Goal: Task Accomplishment & Management: Manage account settings

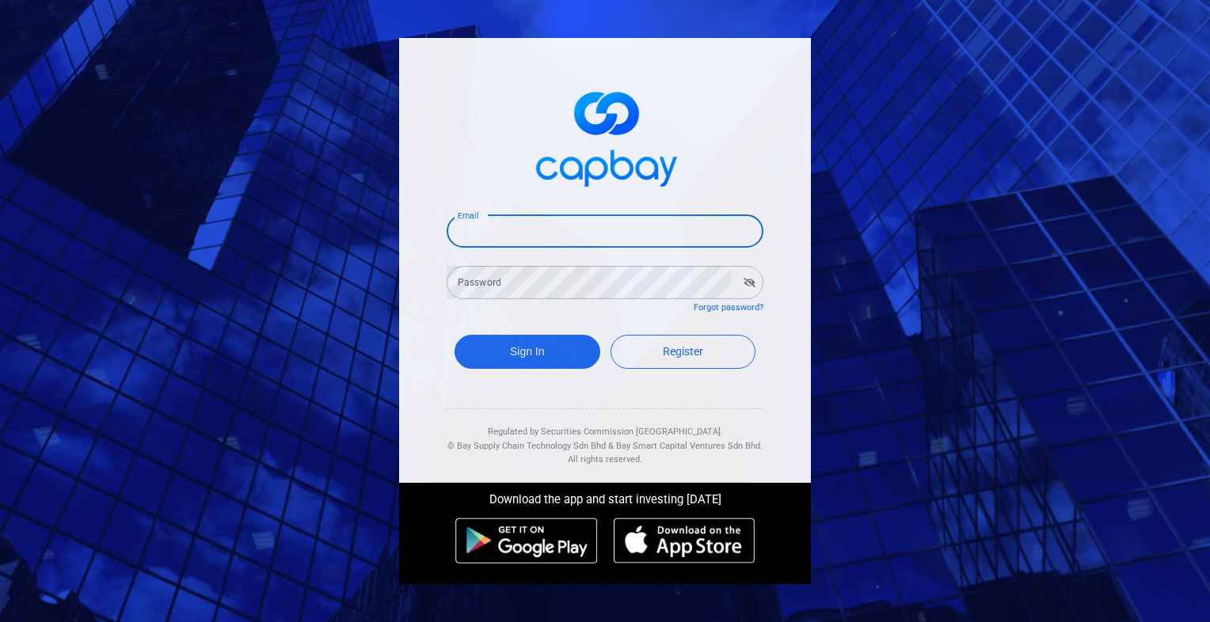
click at [554, 233] on input "Email" at bounding box center [605, 231] width 317 height 33
type input "[EMAIL_ADDRESS][DOMAIN_NAME]"
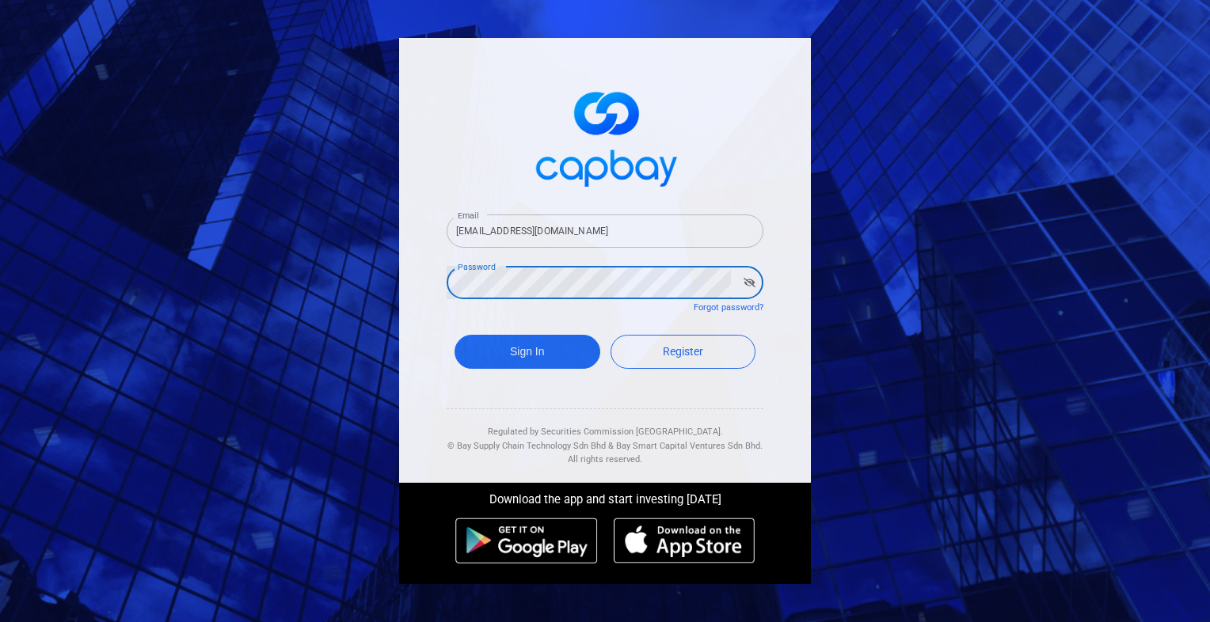
click at [455, 335] on button "Sign In" at bounding box center [528, 352] width 146 height 34
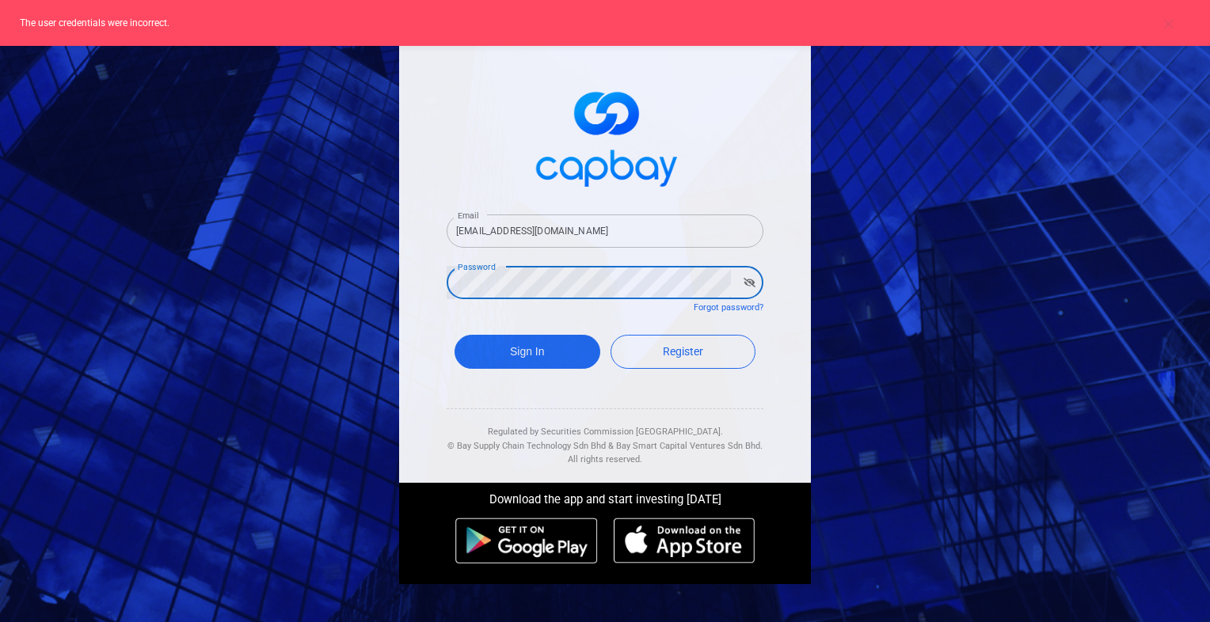
click at [398, 282] on div "Email [EMAIL_ADDRESS][DOMAIN_NAME] Email Password Password Forgot password? Sig…" at bounding box center [605, 310] width 428 height 561
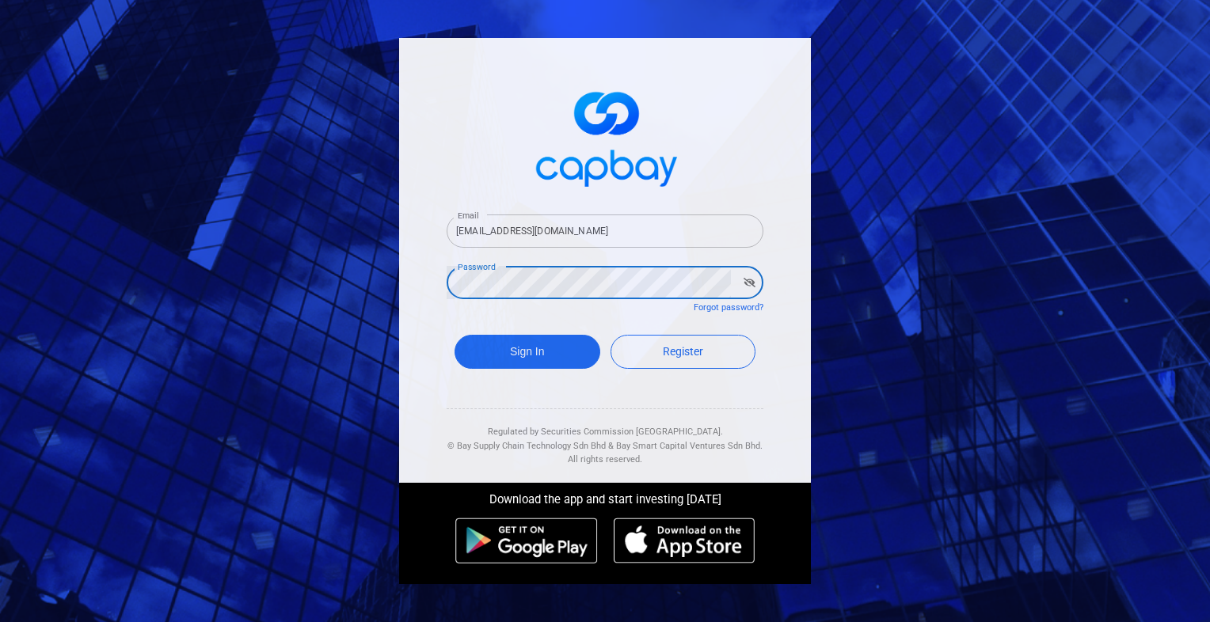
click at [455, 335] on button "Sign In" at bounding box center [528, 352] width 146 height 34
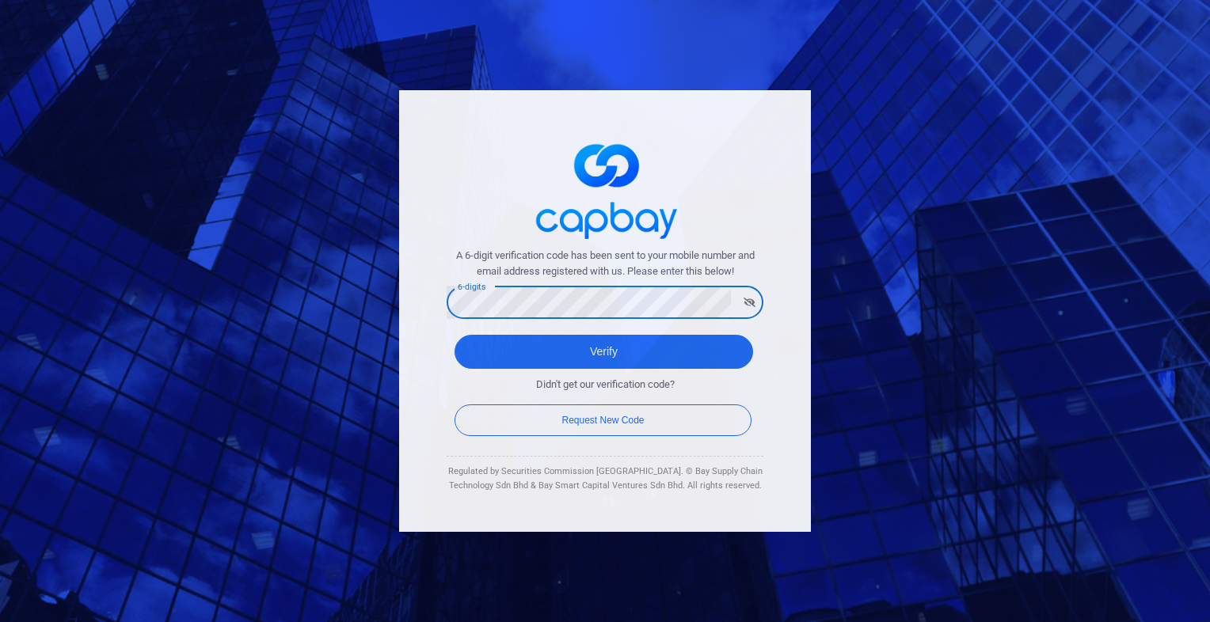
click at [455, 335] on button "Verify" at bounding box center [604, 352] width 299 height 34
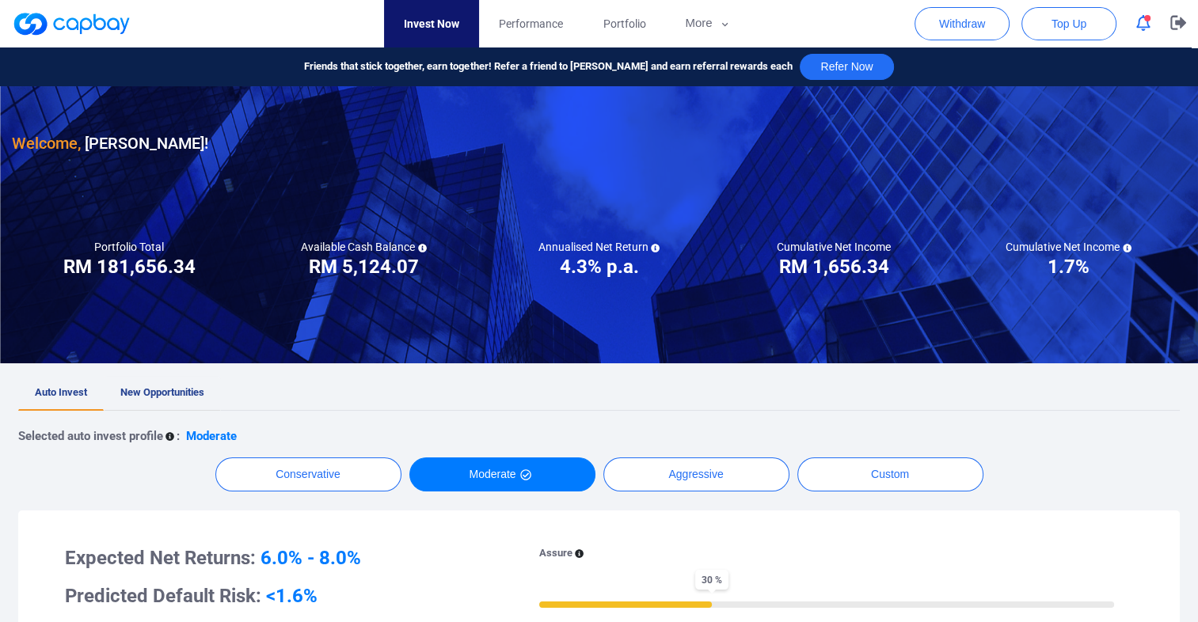
click at [179, 388] on span "New Opportunities" at bounding box center [162, 392] width 84 height 12
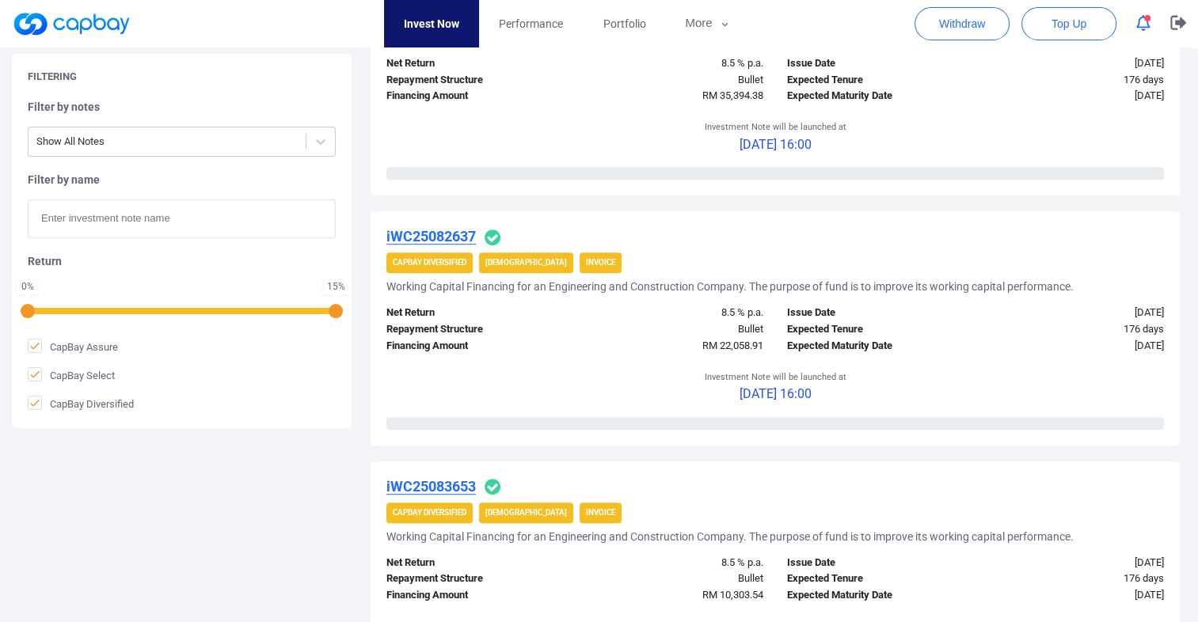
scroll to position [475, 0]
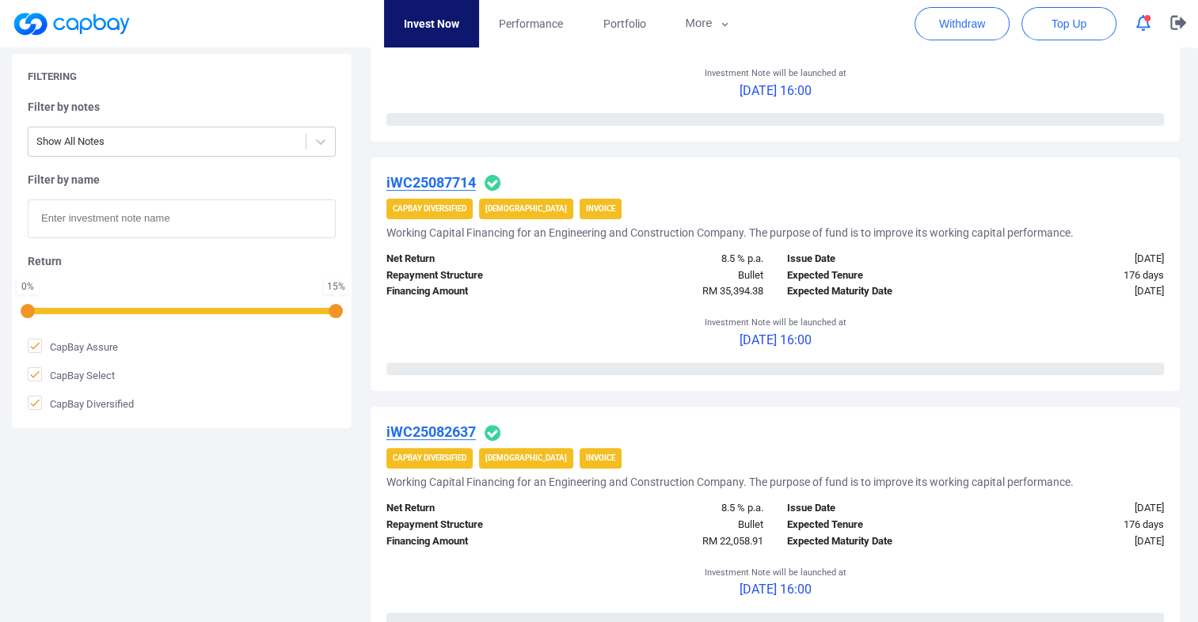
click at [1144, 25] on icon "button" at bounding box center [1143, 23] width 14 height 17
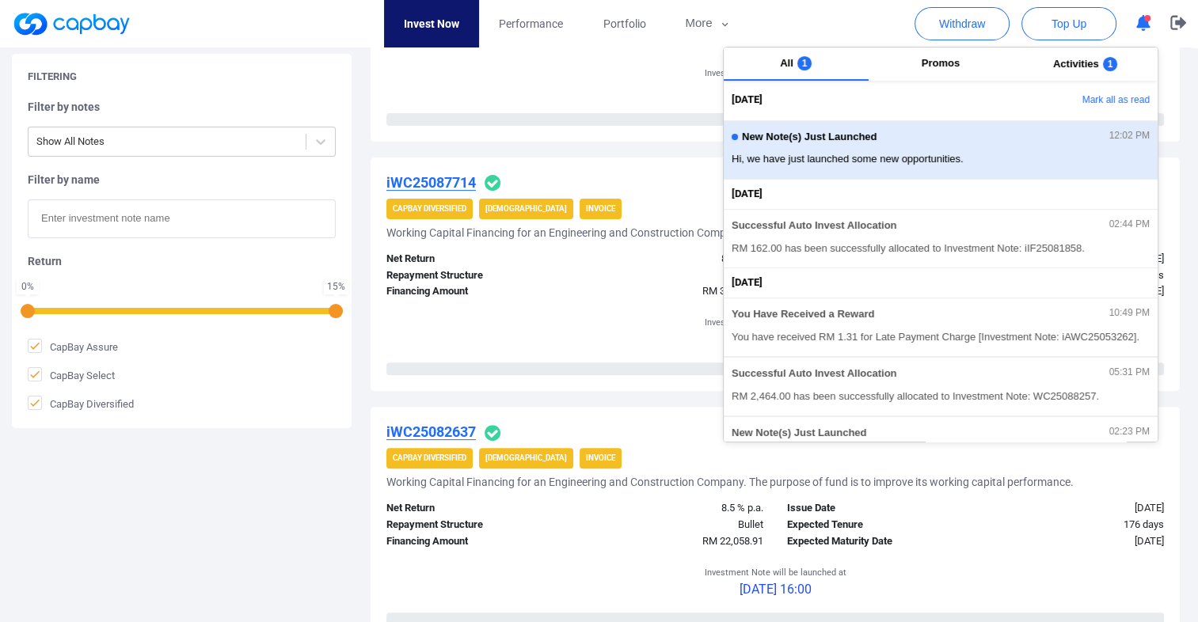
click at [998, 135] on div "New Note(s) Just Launched 12:02 PM" at bounding box center [941, 139] width 418 height 17
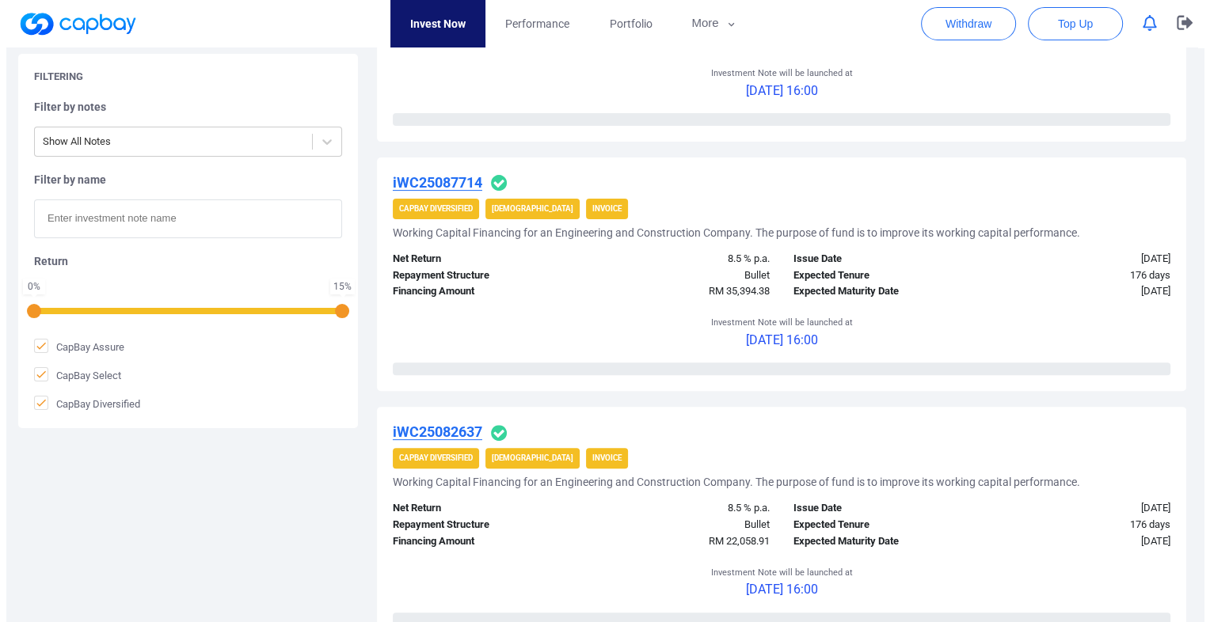
scroll to position [0, 0]
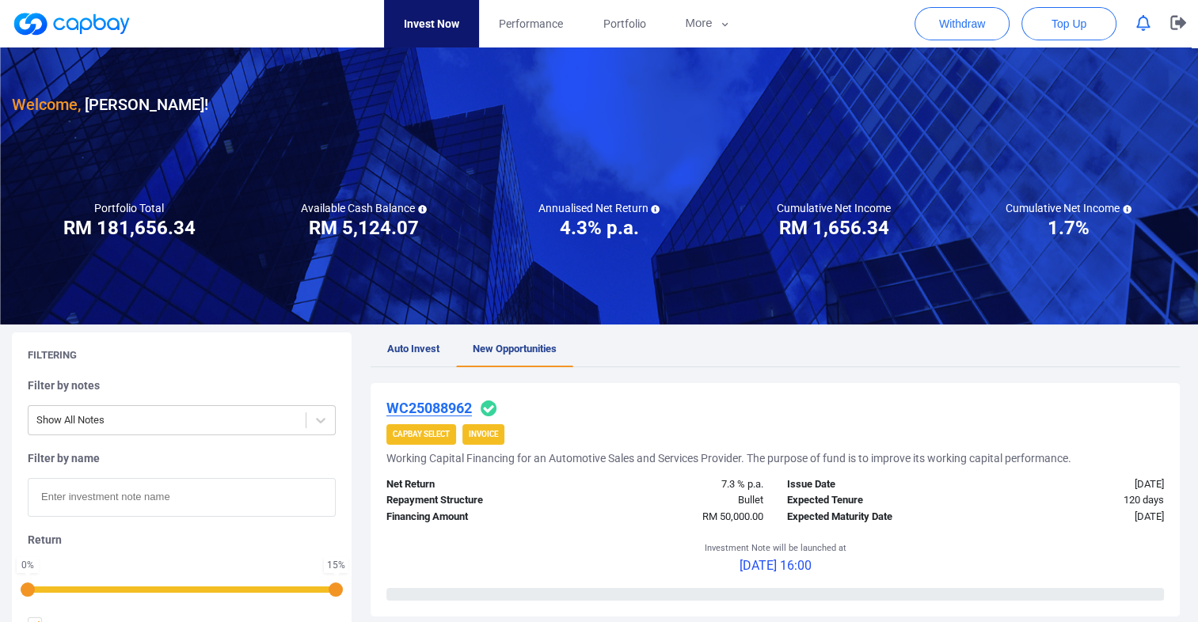
click at [361, 348] on div "Filtering Filter by notes Show All Notes Filter by name Return 0 % 15 % CapBay …" at bounding box center [188, 520] width 352 height 375
click at [1178, 21] on icon "button" at bounding box center [1178, 23] width 16 height 14
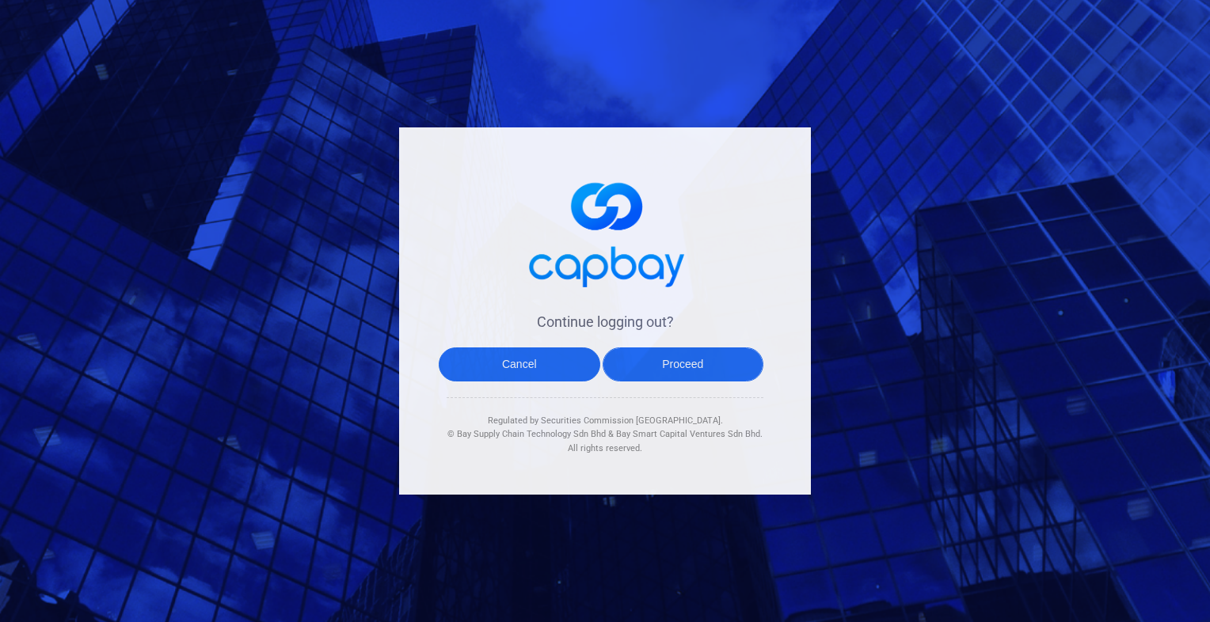
click at [691, 372] on button "Proceed" at bounding box center [684, 365] width 162 height 34
